Goal: Task Accomplishment & Management: Manage account settings

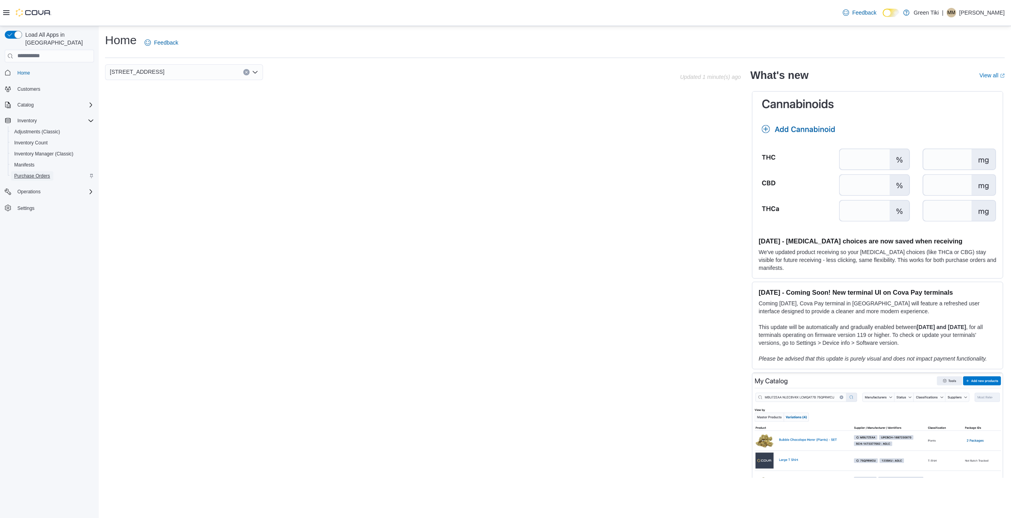
click at [45, 173] on span "Purchase Orders" at bounding box center [32, 176] width 36 height 6
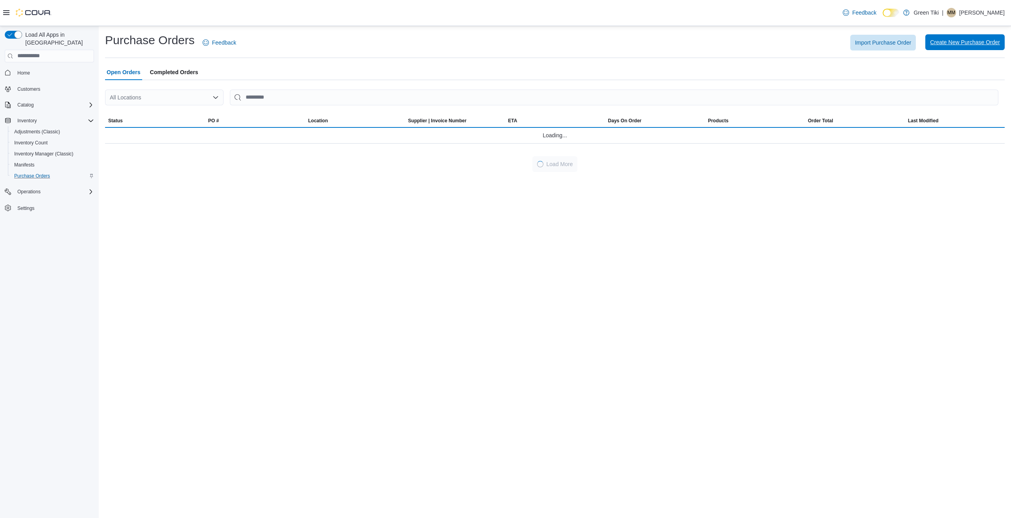
click at [967, 40] on span "Create New Purchase Order" at bounding box center [965, 42] width 70 height 8
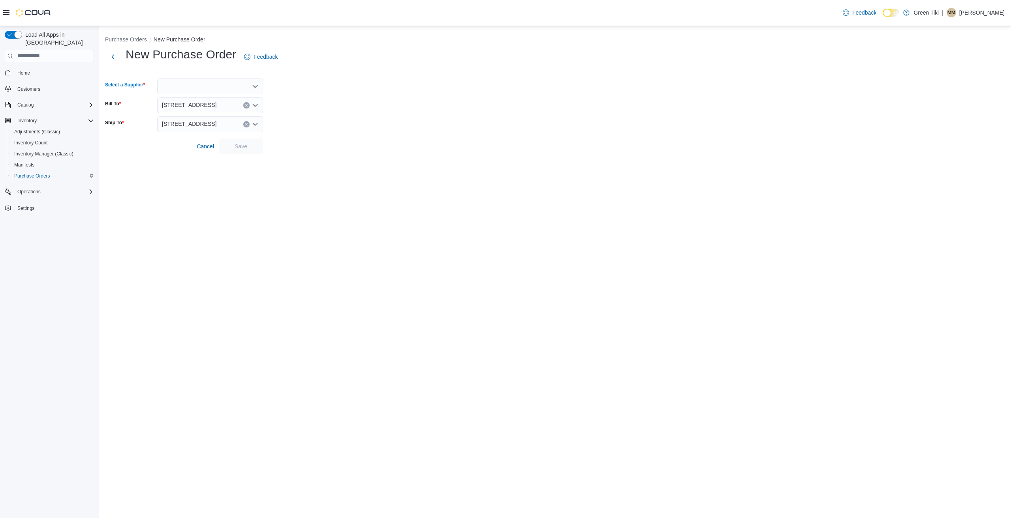
click at [229, 87] on div at bounding box center [210, 87] width 106 height 16
type input "****"
click at [188, 101] on span "Sitk a Packaging" at bounding box center [214, 100] width 87 height 8
click at [233, 147] on span "Save" at bounding box center [241, 146] width 35 height 16
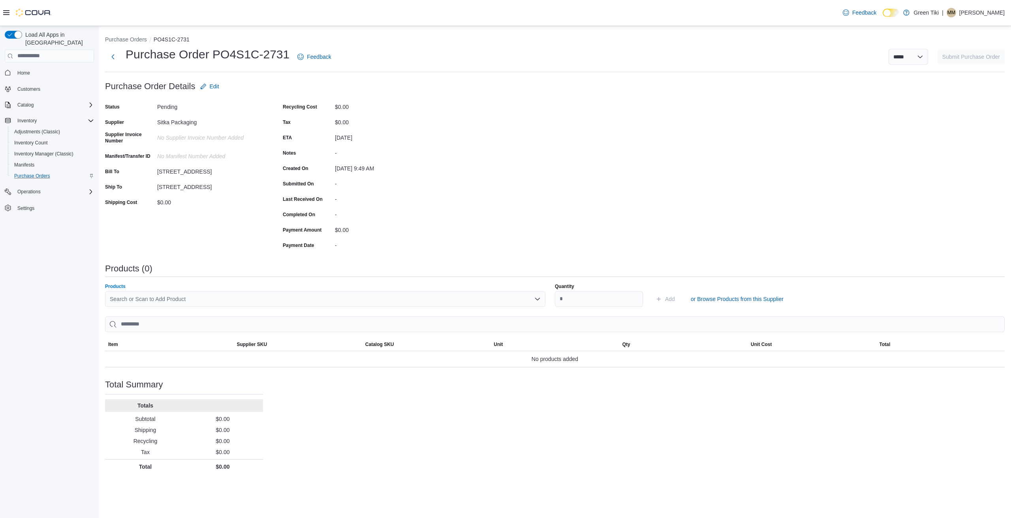
click at [188, 298] on div "Search or Scan to Add Product" at bounding box center [325, 299] width 440 height 16
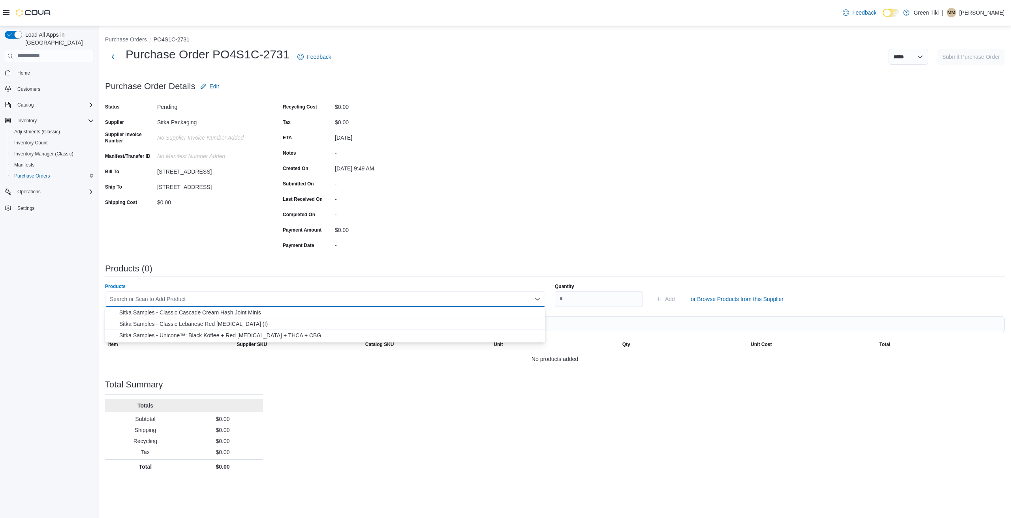
paste input "********"
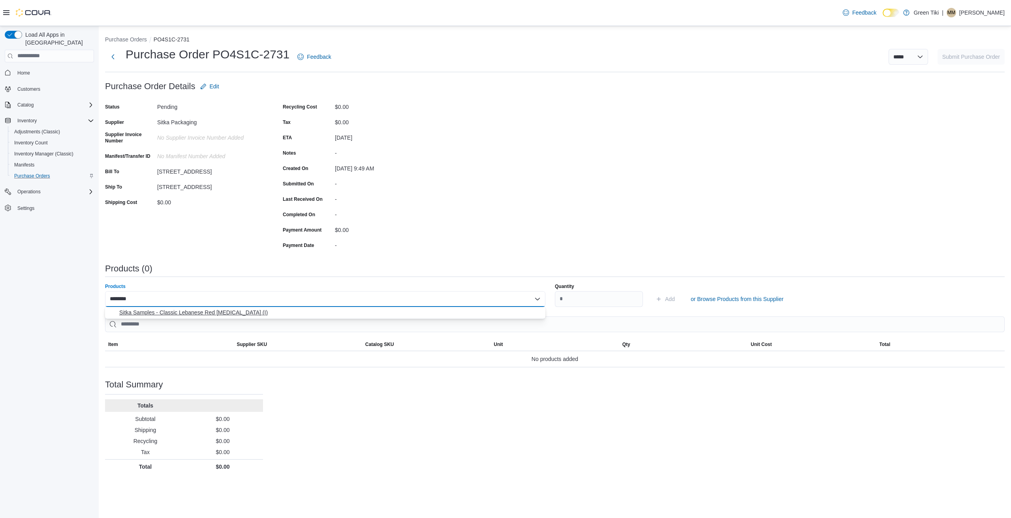
type input "********"
click at [190, 308] on button "Sitka Samples - Classic Lebanese Red Hashish (I)" at bounding box center [325, 312] width 440 height 11
type input "*"
click at [667, 299] on span "Add" at bounding box center [670, 299] width 10 height 8
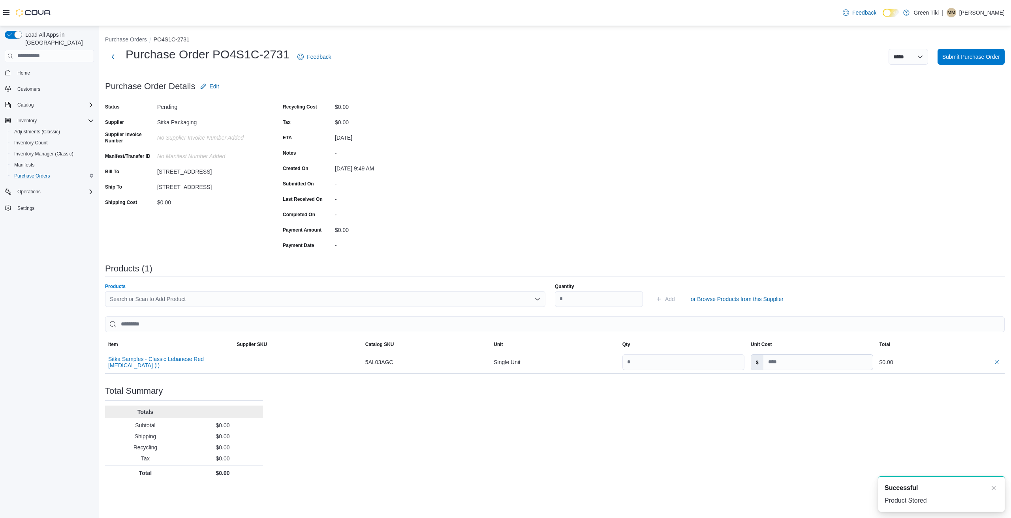
click at [235, 298] on div "Search or Scan to Add Product" at bounding box center [325, 299] width 440 height 16
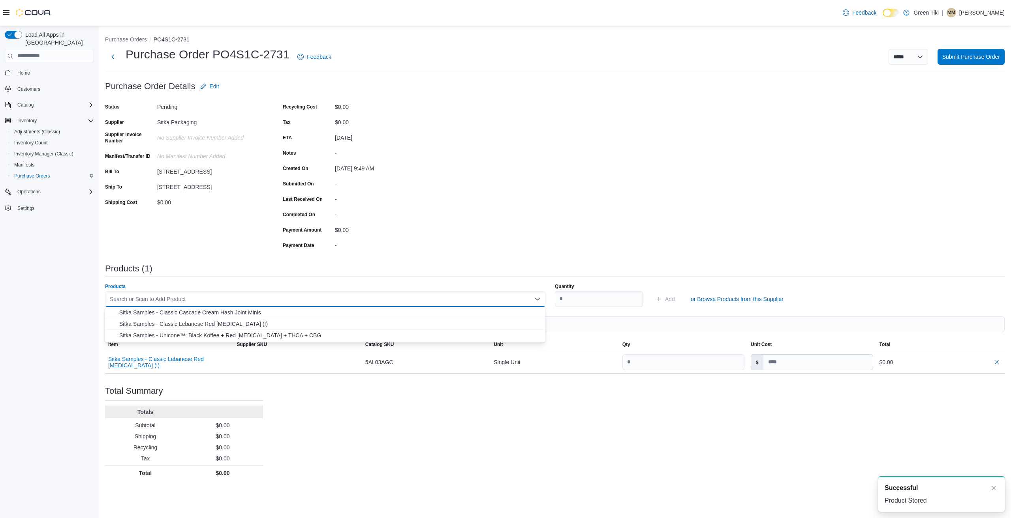
click at [241, 313] on span "Sitka Samples - Classic Cascade Cream Hash Joint Minis" at bounding box center [329, 313] width 421 height 8
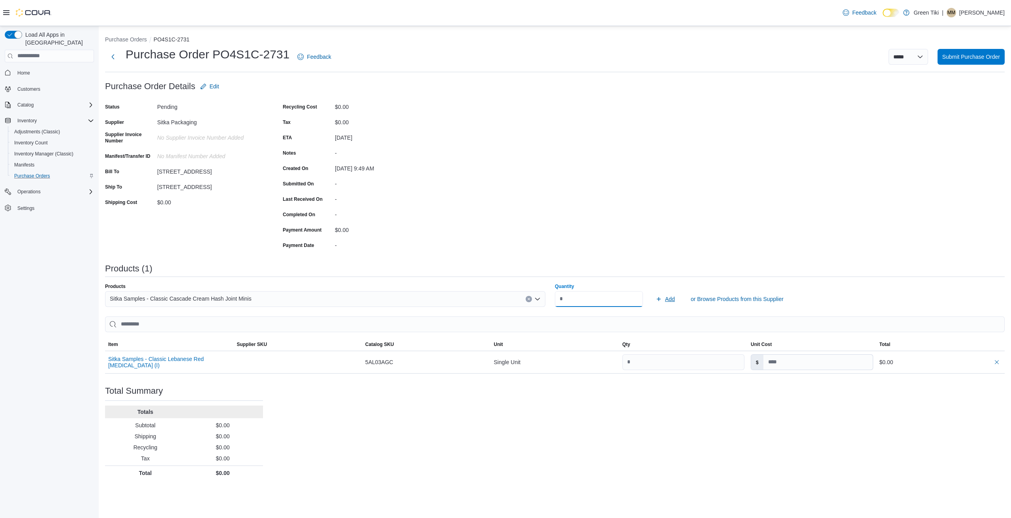
type input "*"
click at [666, 299] on span "Add" at bounding box center [670, 299] width 10 height 8
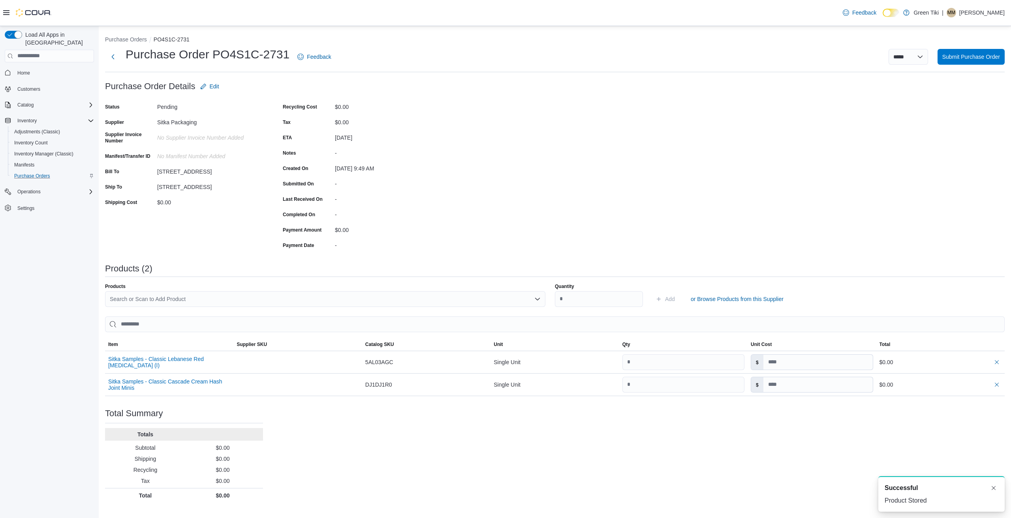
click at [344, 301] on div "Search or Scan to Add Product" at bounding box center [325, 299] width 440 height 16
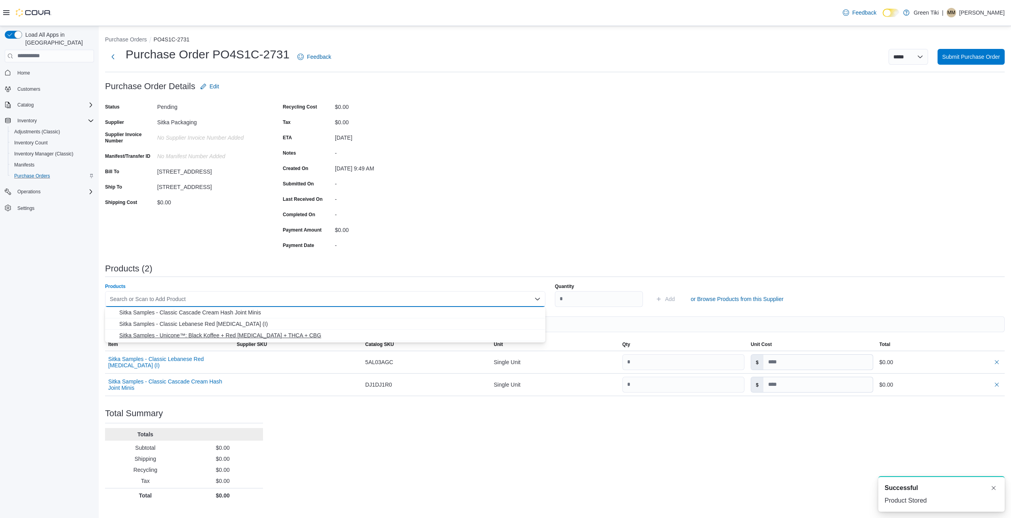
click at [313, 337] on span "Sitka Samples - Unicone™: Black Koffee + Red Hashish + THCA + CBG" at bounding box center [329, 336] width 421 height 8
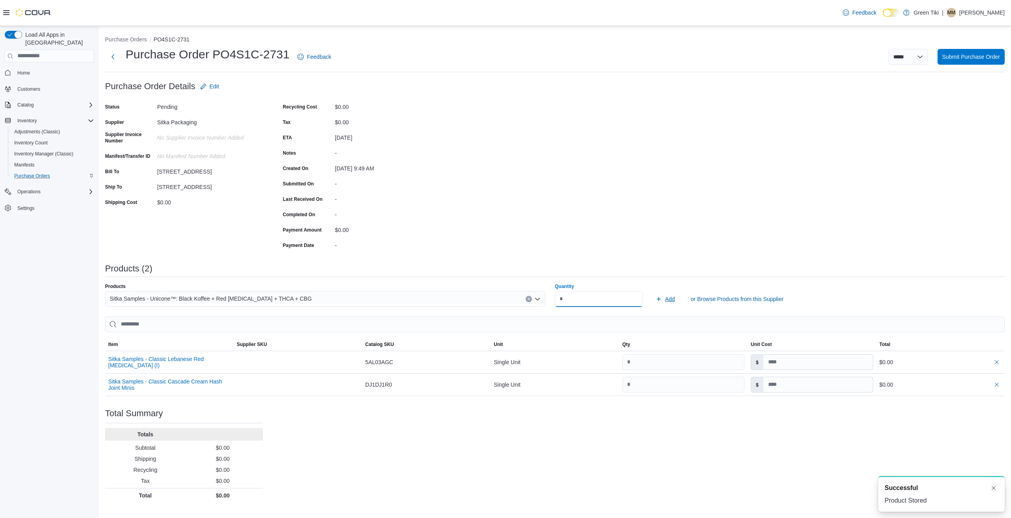
type input "*"
click at [672, 297] on span "Add" at bounding box center [670, 299] width 10 height 8
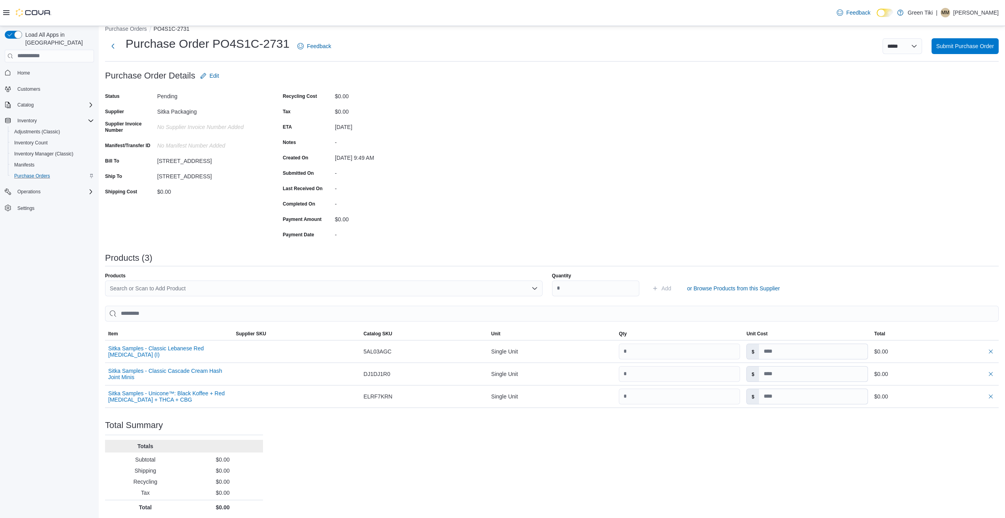
scroll to position [13, 0]
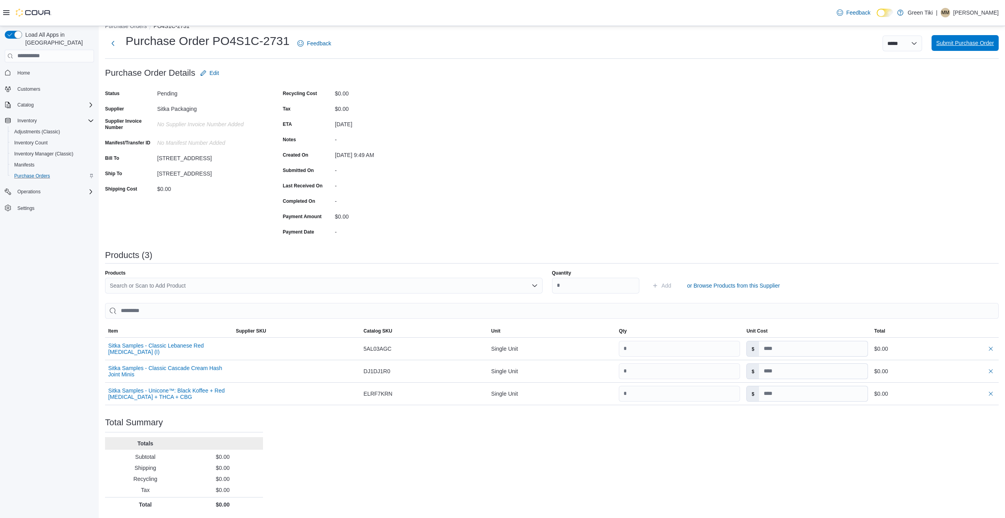
click at [967, 44] on span "Submit Purchase Order" at bounding box center [965, 43] width 58 height 8
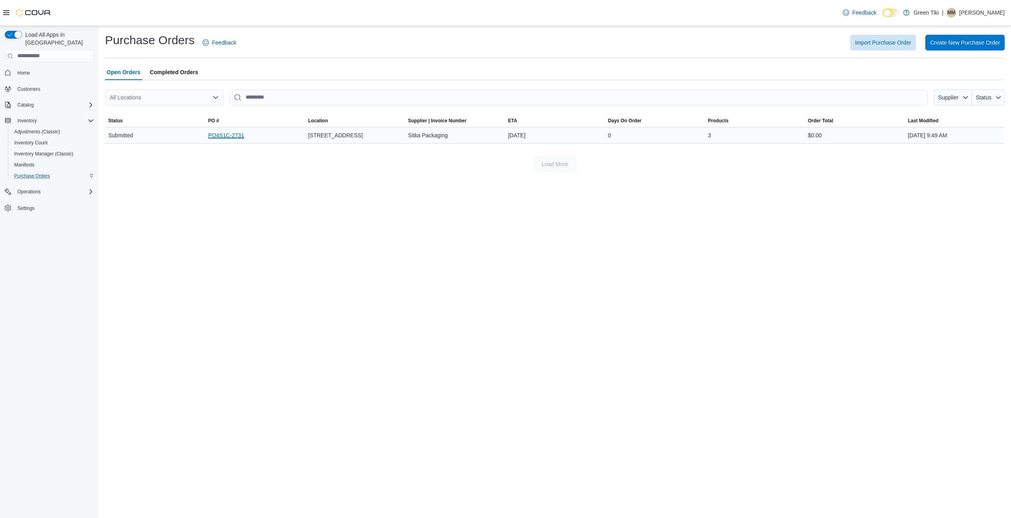
click at [237, 132] on link "PO4S1C-2731" at bounding box center [226, 135] width 36 height 9
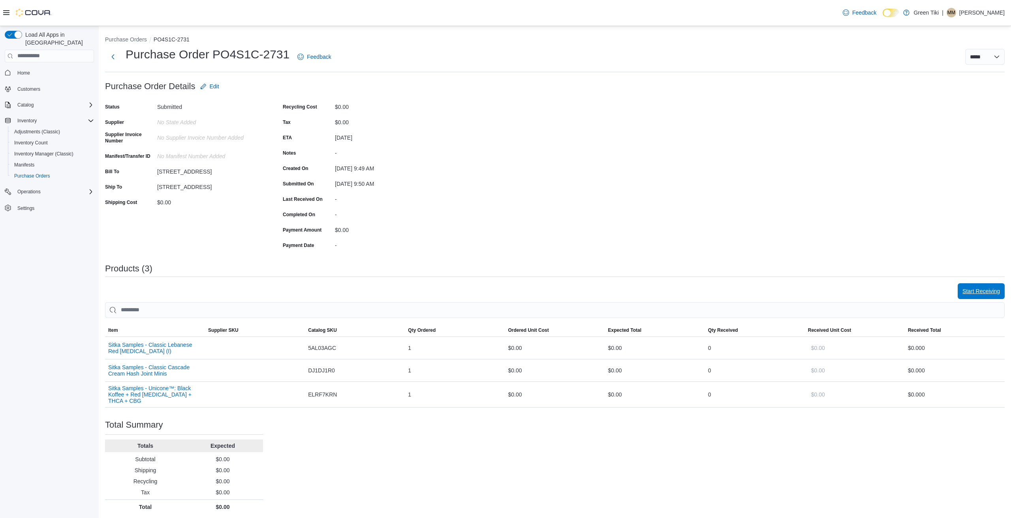
click at [977, 293] on span "Start Receiving" at bounding box center [981, 291] width 38 height 8
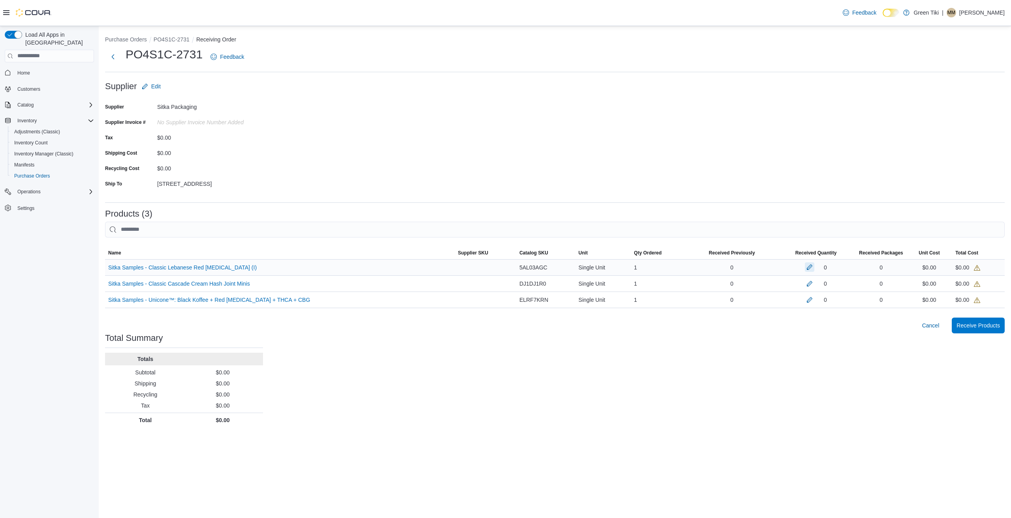
click at [805, 270] on button "button" at bounding box center [809, 267] width 9 height 9
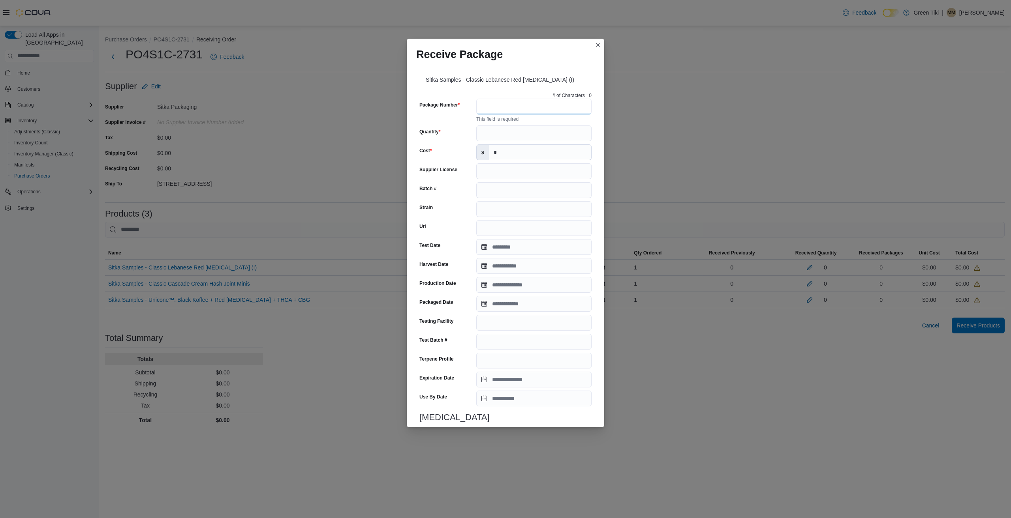
click at [498, 110] on input "Package Number" at bounding box center [533, 107] width 115 height 16
paste input "**********"
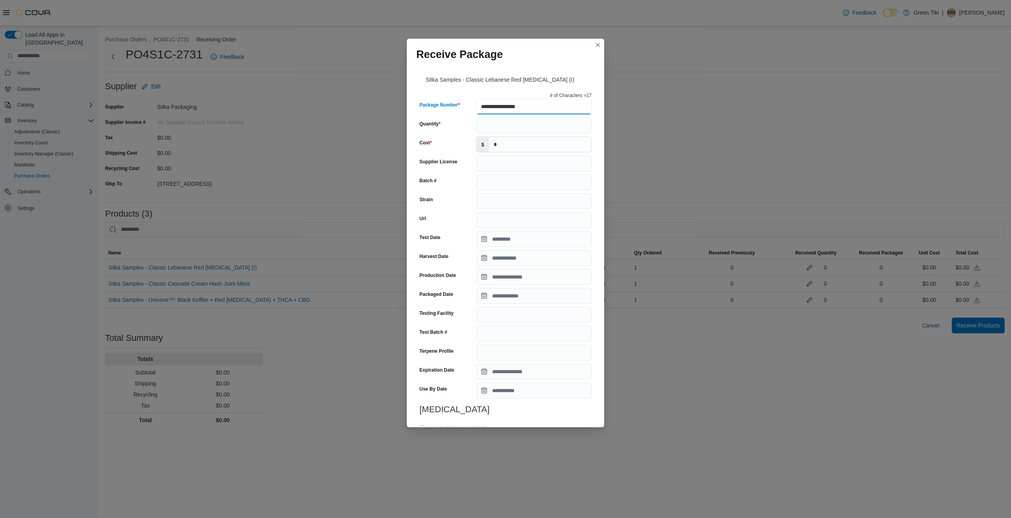
type input "**********"
click at [535, 122] on input "Quantity" at bounding box center [533, 126] width 115 height 16
type input "*"
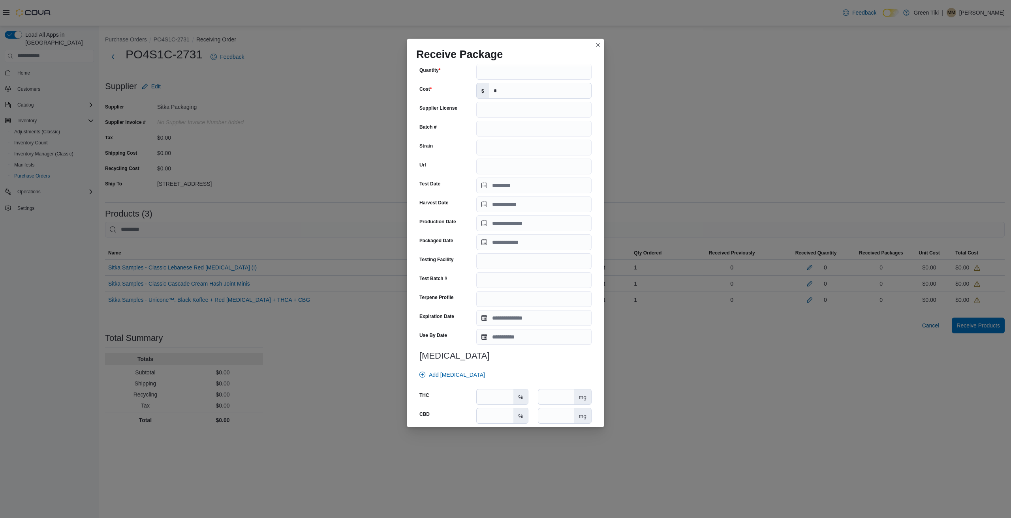
scroll to position [104, 0]
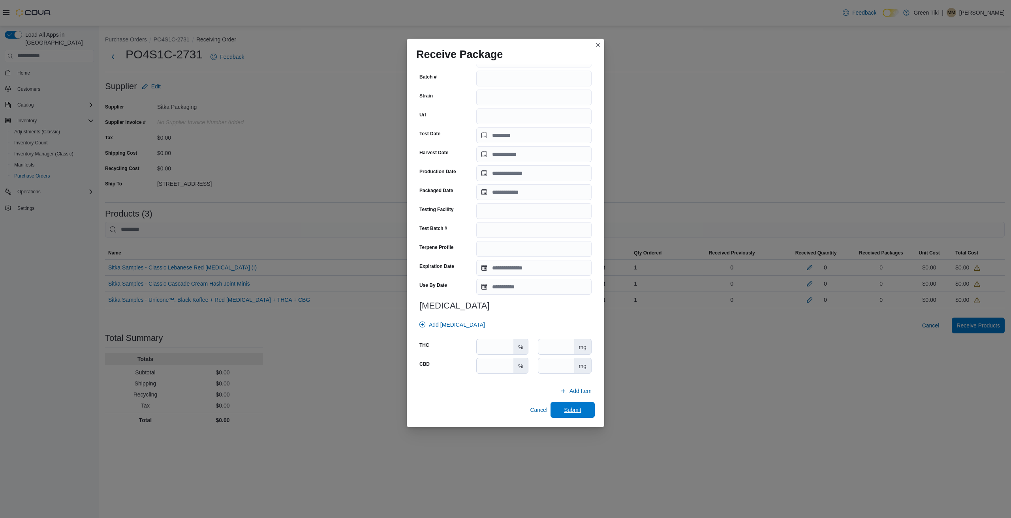
drag, startPoint x: 578, startPoint y: 409, endPoint x: 591, endPoint y: 394, distance: 19.3
click at [578, 409] on span "Submit" at bounding box center [572, 410] width 35 height 16
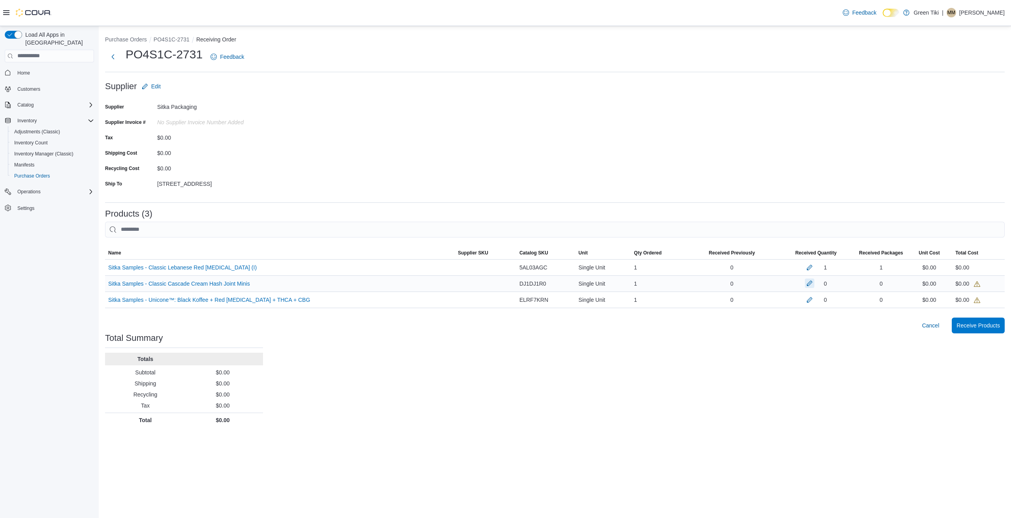
click at [805, 284] on button "button" at bounding box center [809, 283] width 9 height 9
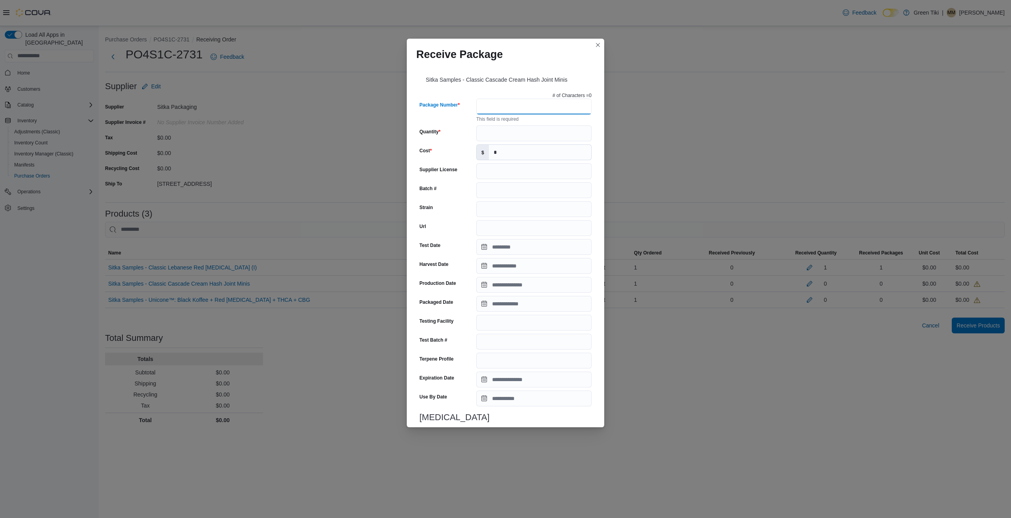
click at [510, 107] on input "Package Number" at bounding box center [533, 107] width 115 height 16
paste input "**********"
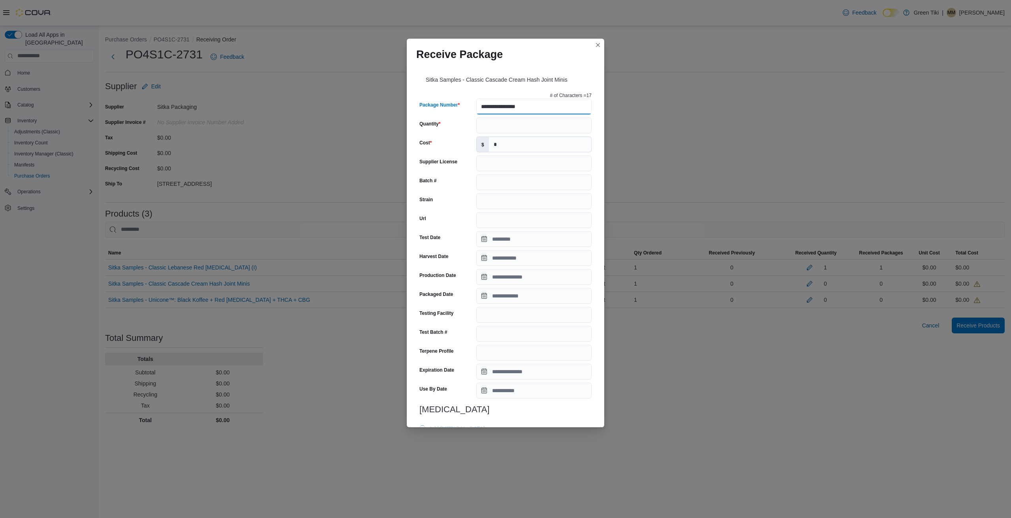
type input "**********"
click at [516, 128] on input "Quantity" at bounding box center [533, 126] width 115 height 16
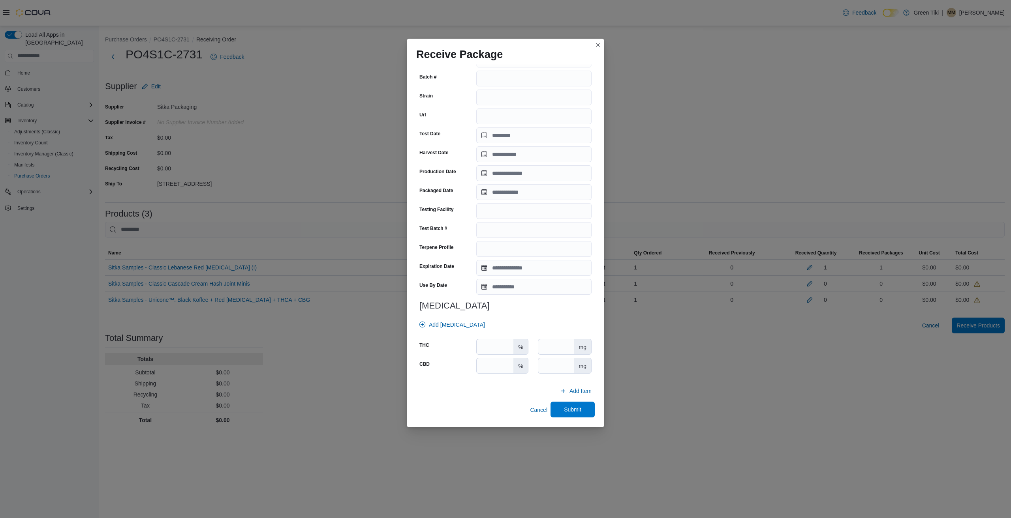
type input "*"
click at [563, 415] on span "Submit" at bounding box center [572, 410] width 35 height 16
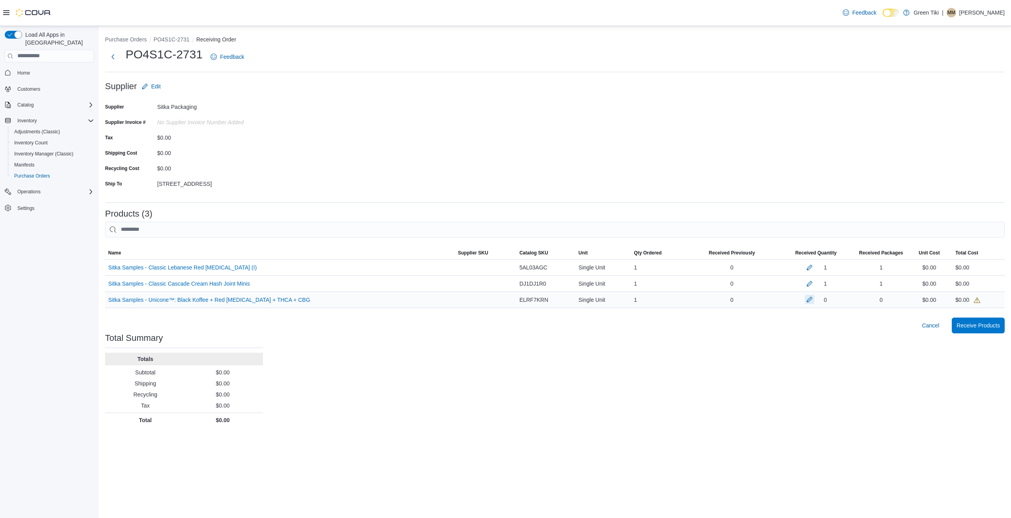
click at [806, 301] on button "button" at bounding box center [809, 299] width 9 height 9
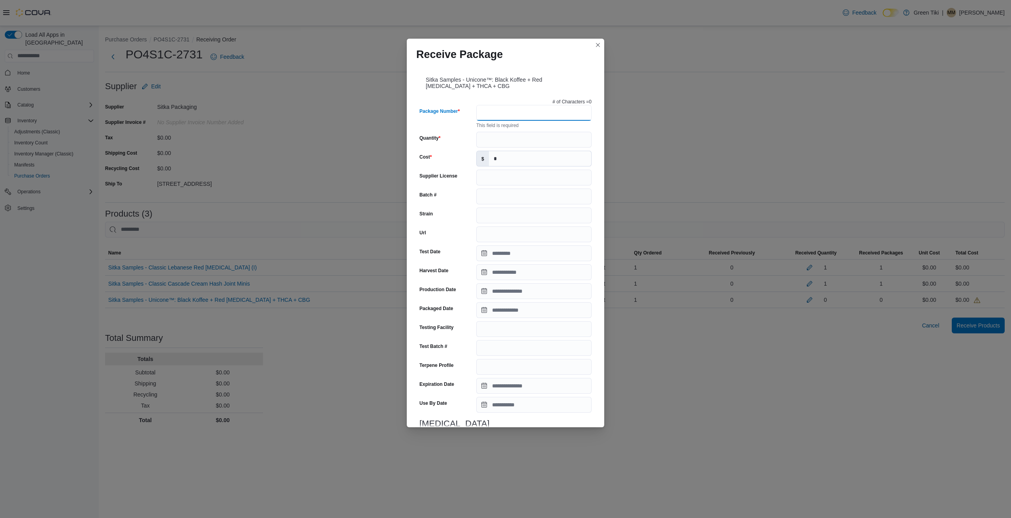
click at [486, 110] on input "Package Number" at bounding box center [533, 113] width 115 height 16
paste input "**********"
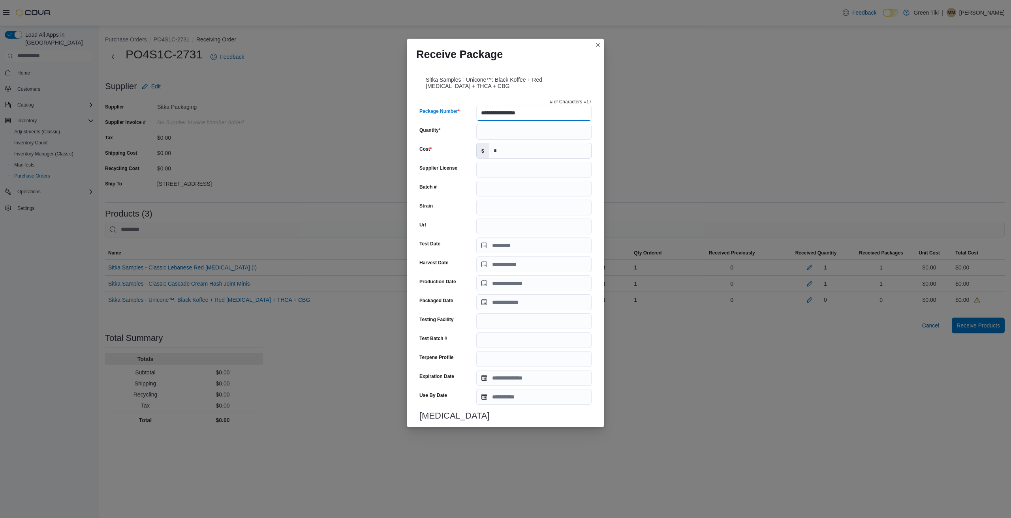
type input "**********"
click at [500, 132] on input "Quantity" at bounding box center [533, 132] width 115 height 16
type input "*"
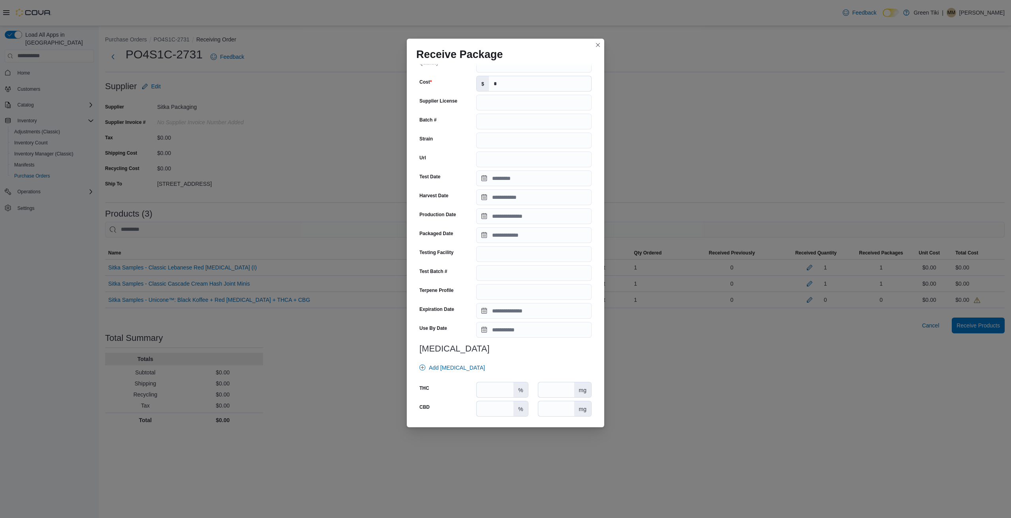
scroll to position [110, 0]
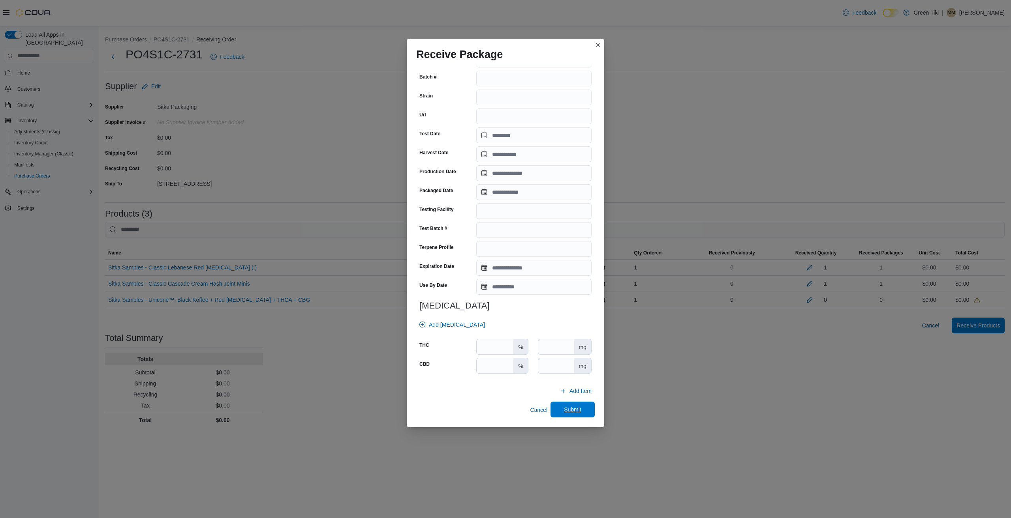
click at [562, 403] on span "Submit" at bounding box center [572, 410] width 35 height 16
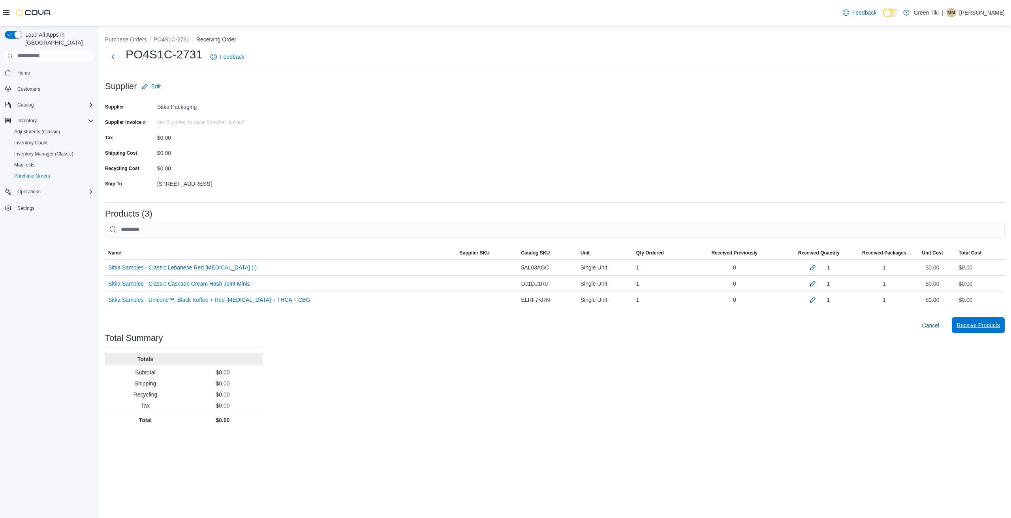
click at [993, 325] on span "Receive Products" at bounding box center [977, 325] width 43 height 8
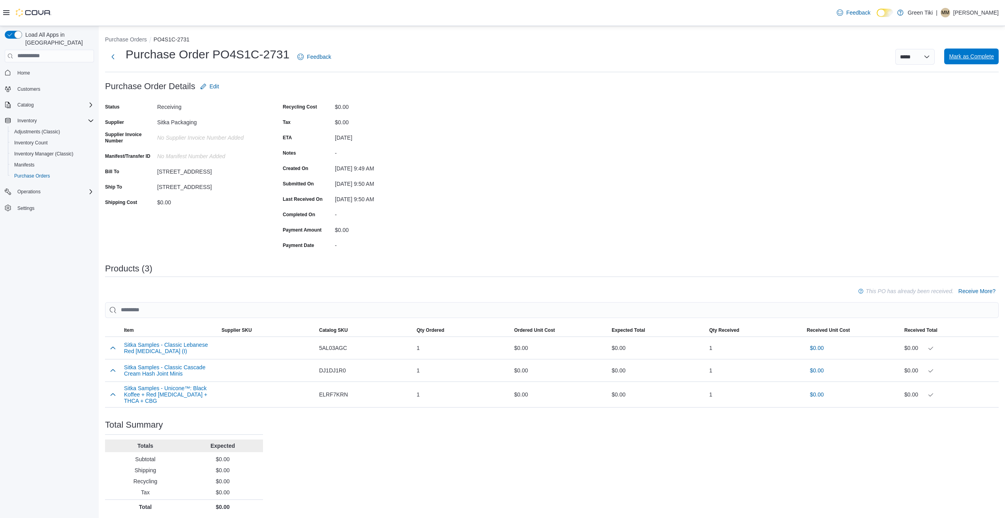
click at [986, 62] on span "Mark as Complete" at bounding box center [971, 57] width 45 height 16
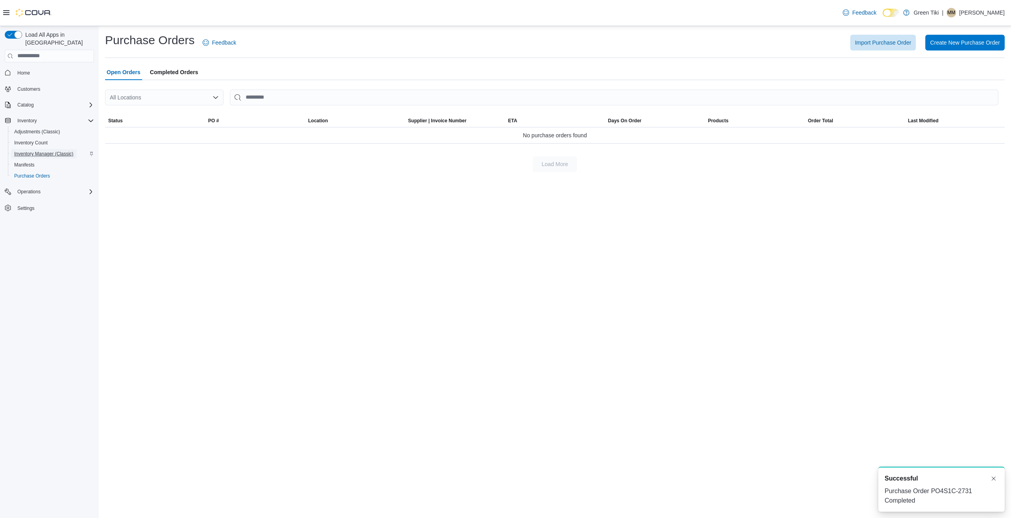
click at [60, 151] on span "Inventory Manager (Classic)" at bounding box center [43, 154] width 59 height 6
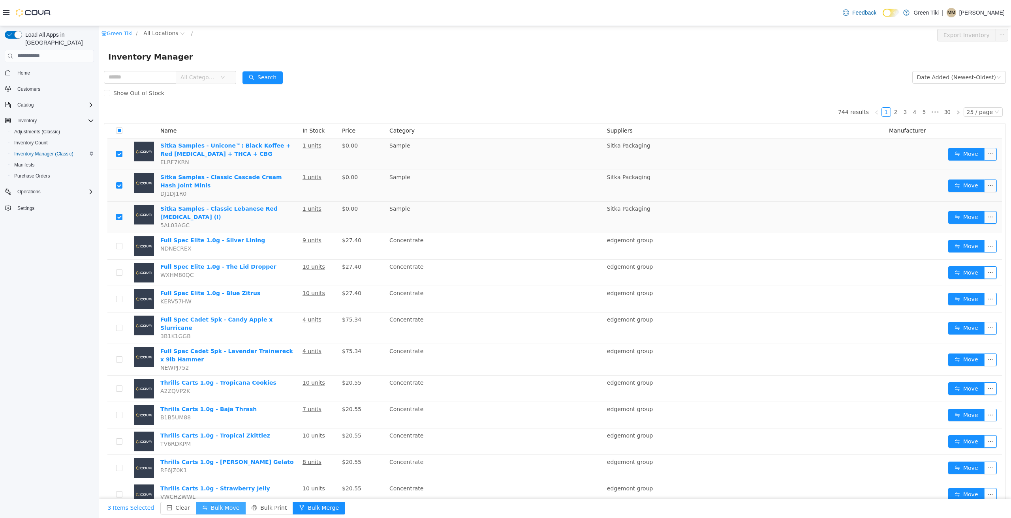
click at [208, 505] on button "Bulk Move" at bounding box center [221, 508] width 50 height 13
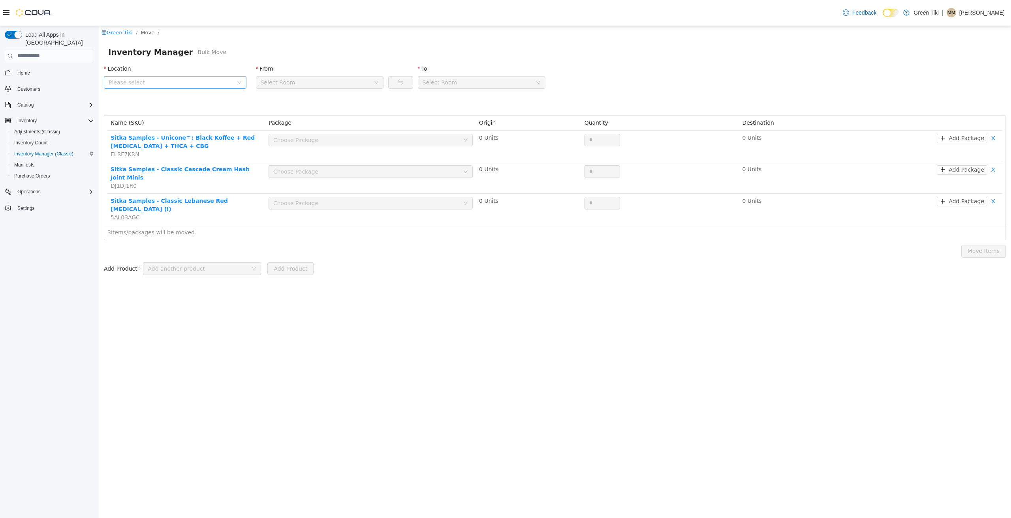
click at [209, 81] on span "Please select" at bounding box center [171, 82] width 124 height 8
click at [179, 143] on span "8202 NE St Highway 104 Suite 101" at bounding box center [151, 140] width 55 height 6
click at [305, 139] on div "Choose Package" at bounding box center [366, 140] width 186 height 8
click at [305, 157] on li "16801739562818794 (1 Unit)" at bounding box center [371, 155] width 204 height 13
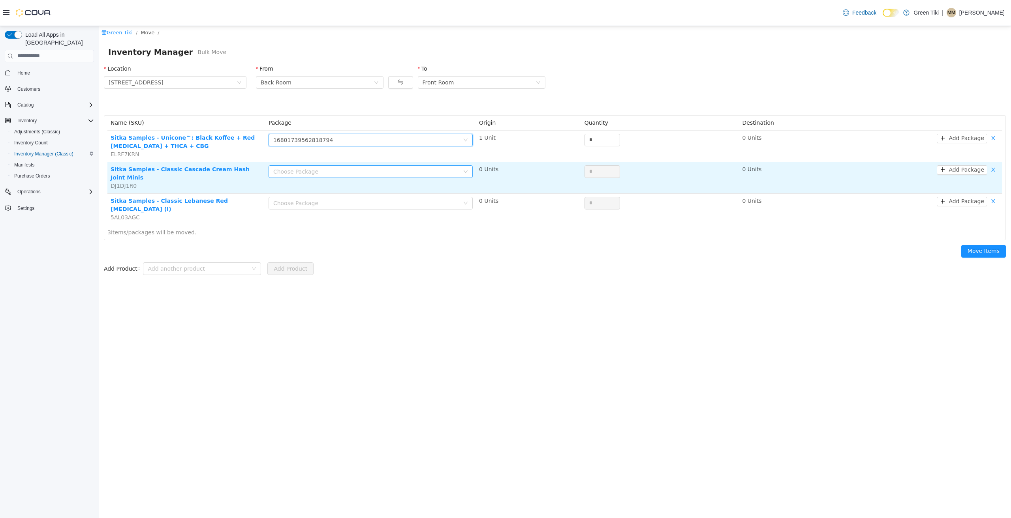
click at [305, 173] on div "Choose Package" at bounding box center [366, 171] width 186 height 8
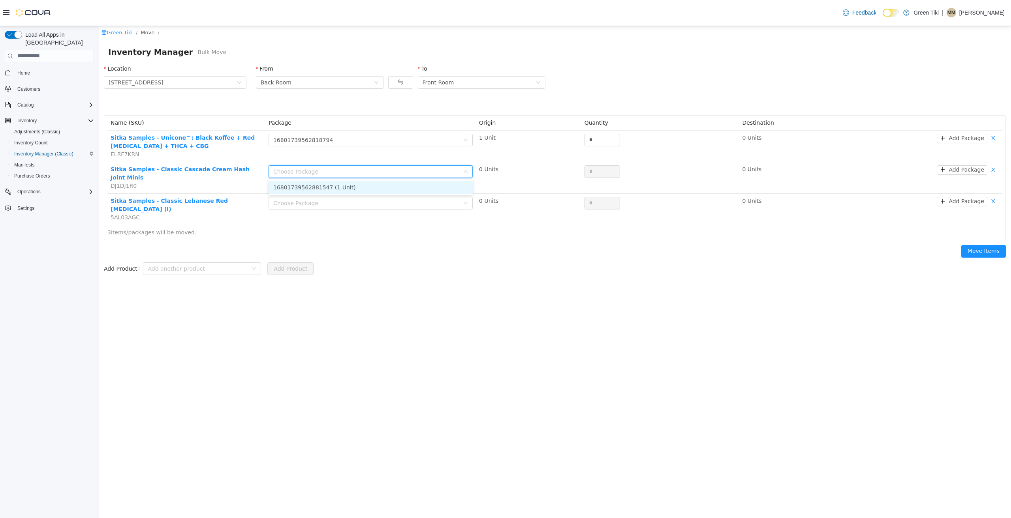
click at [310, 187] on li "16801739562881547 (1 Unit)" at bounding box center [371, 187] width 204 height 13
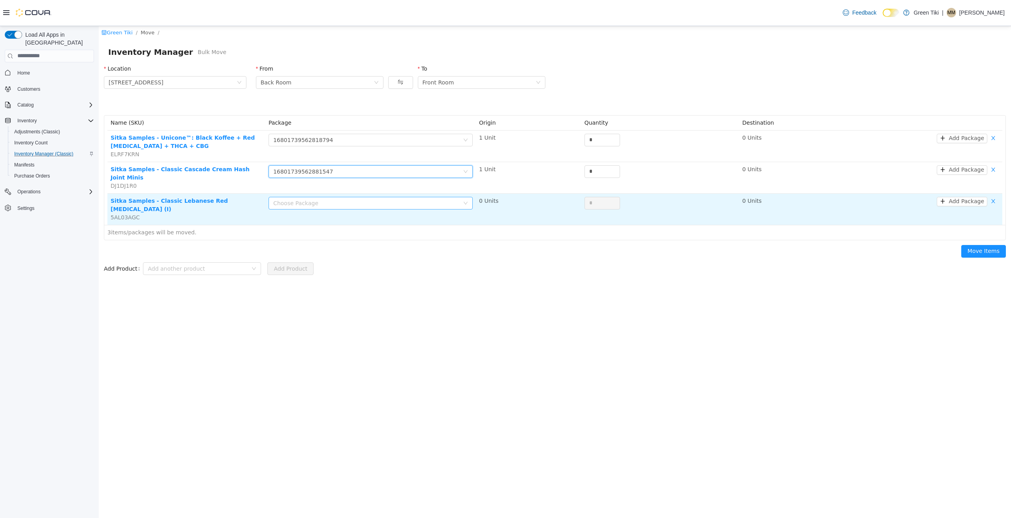
click at [310, 199] on div "Choose Package" at bounding box center [366, 203] width 186 height 8
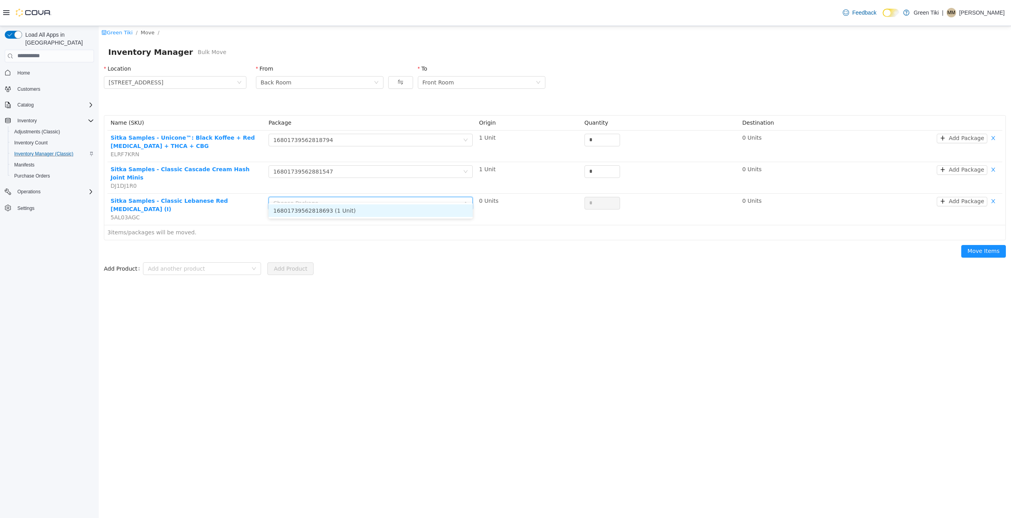
click at [315, 214] on li "16801739562818693 (1 Unit)" at bounding box center [371, 210] width 204 height 13
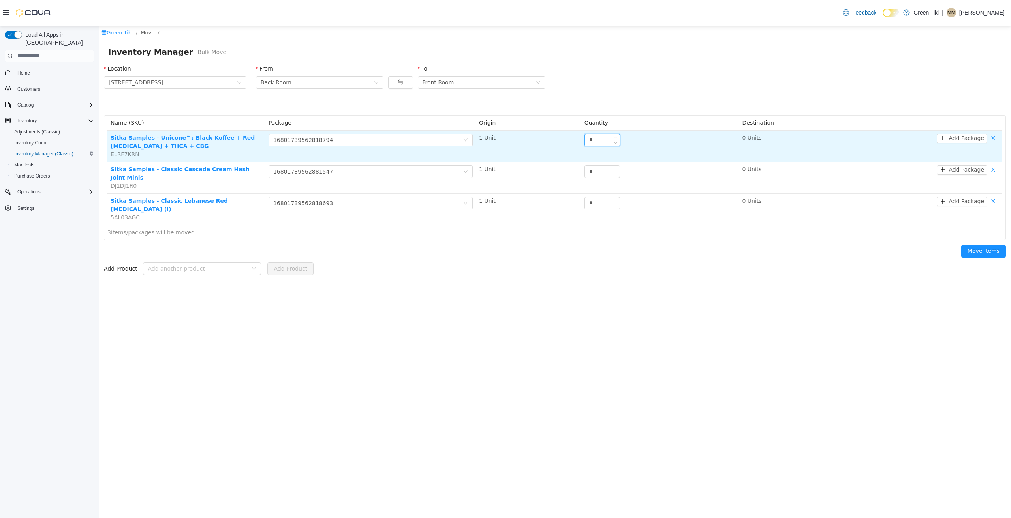
click at [603, 139] on input "*" at bounding box center [602, 140] width 35 height 12
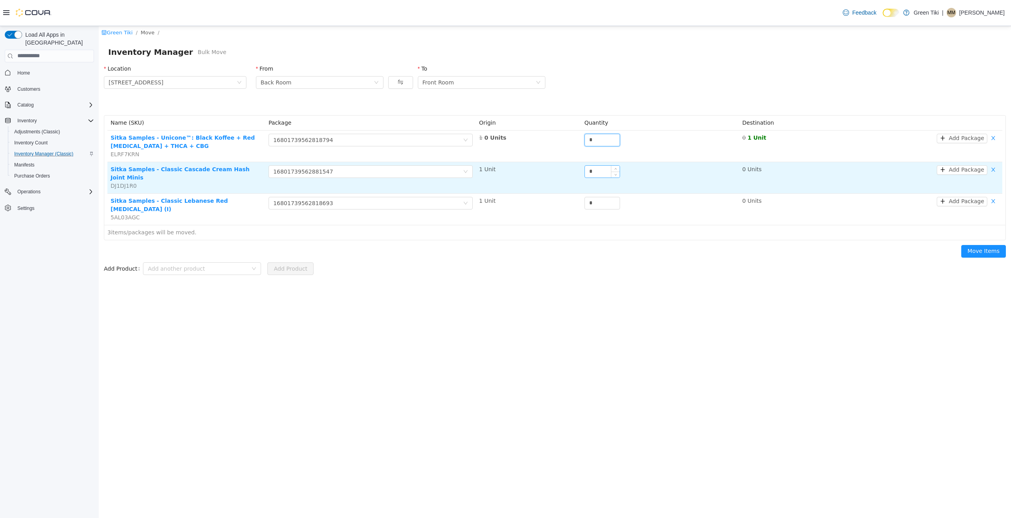
type input "*"
click at [602, 170] on input "*" at bounding box center [602, 171] width 35 height 12
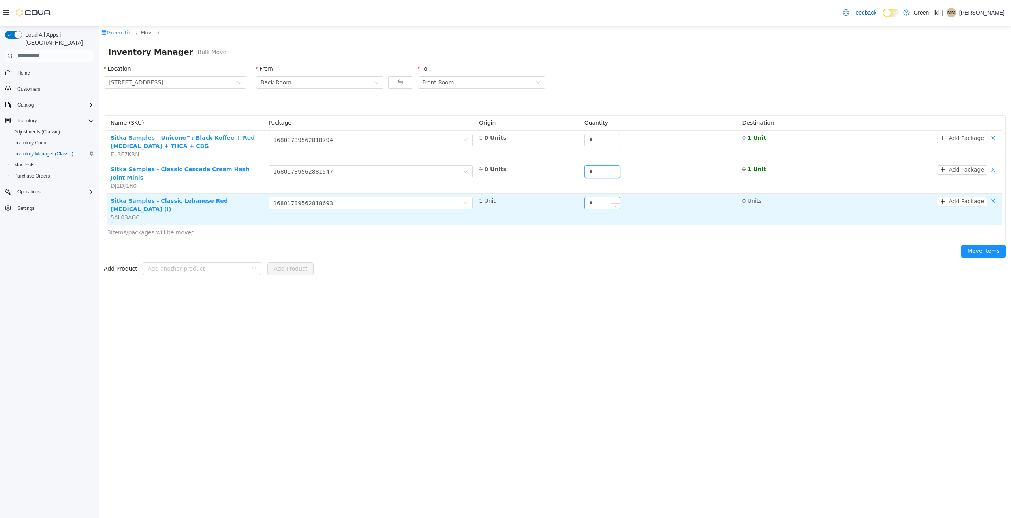
type input "*"
click at [599, 198] on input "*" at bounding box center [602, 203] width 35 height 12
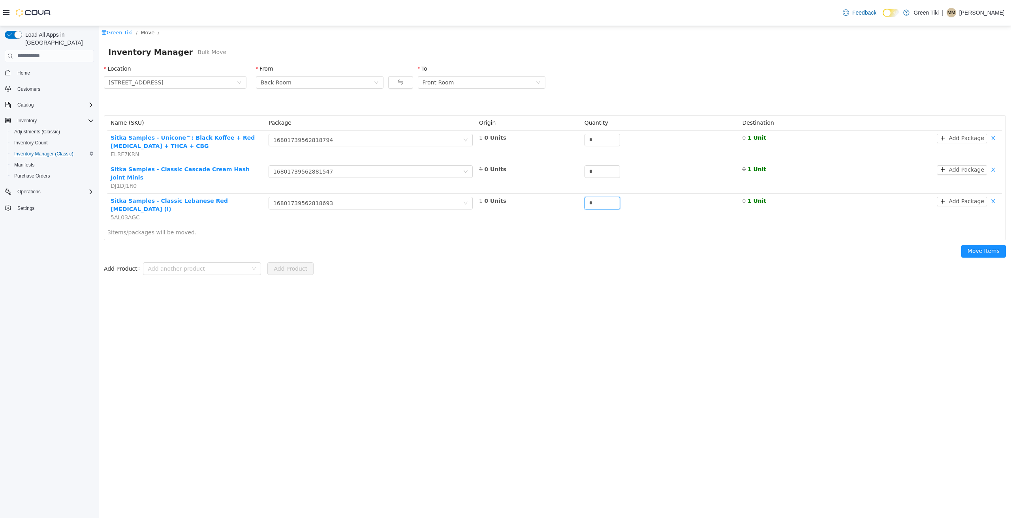
type input "*"
click at [599, 240] on div "Move Items" at bounding box center [554, 252] width 911 height 25
click at [997, 245] on button "Move Items" at bounding box center [983, 251] width 45 height 13
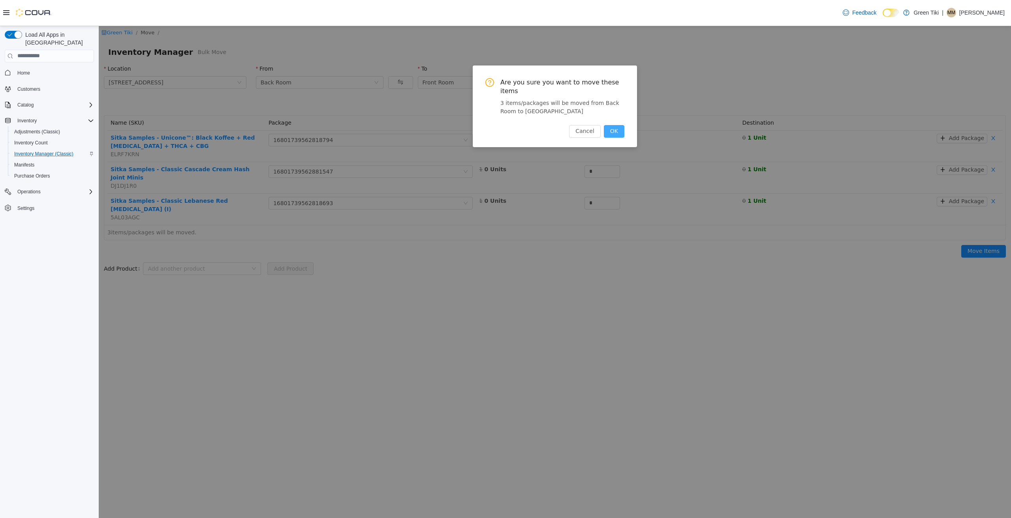
click at [620, 125] on button "OK" at bounding box center [614, 131] width 21 height 13
